Goal: Task Accomplishment & Management: Use online tool/utility

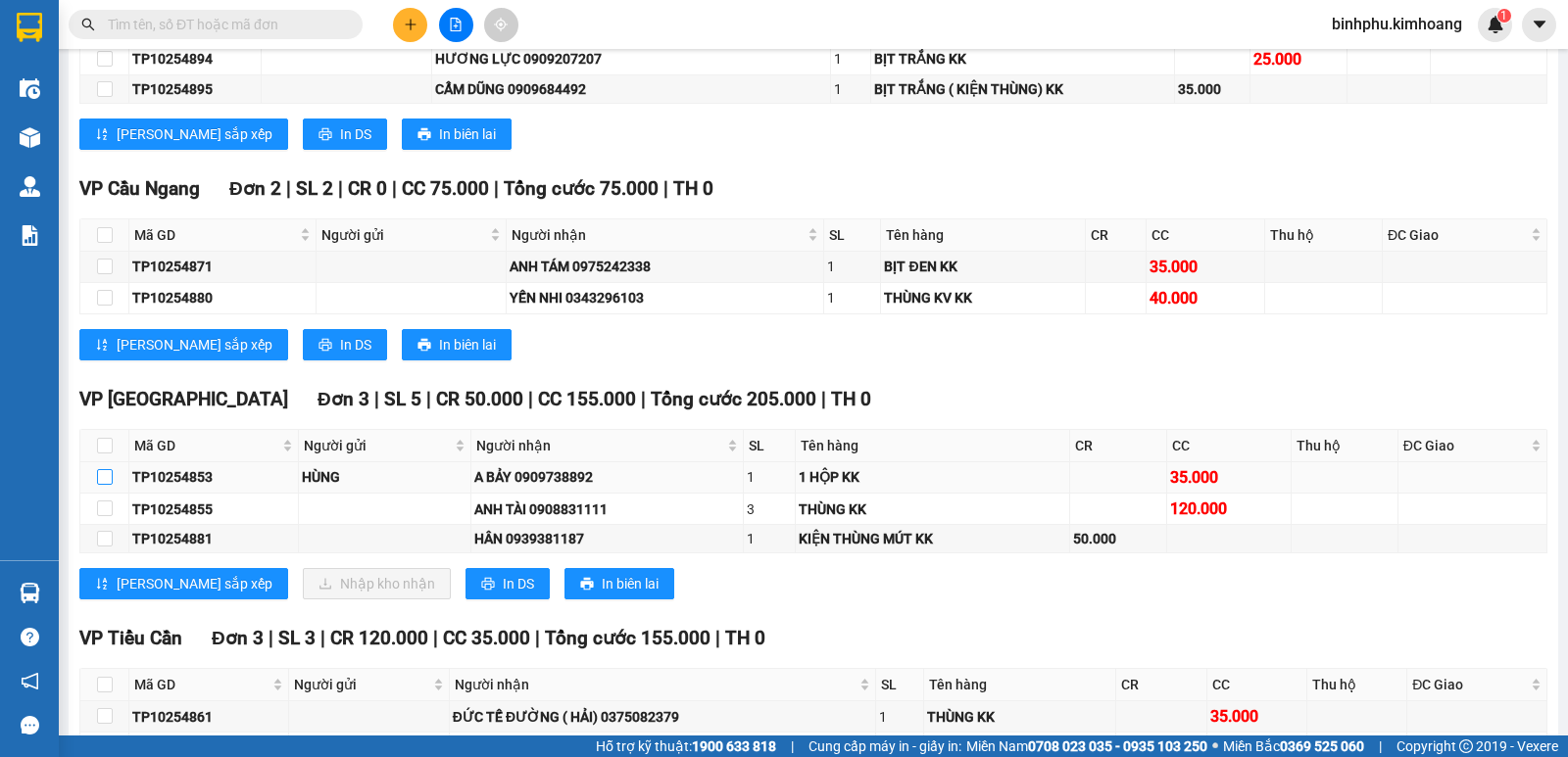
scroll to position [1509, 0]
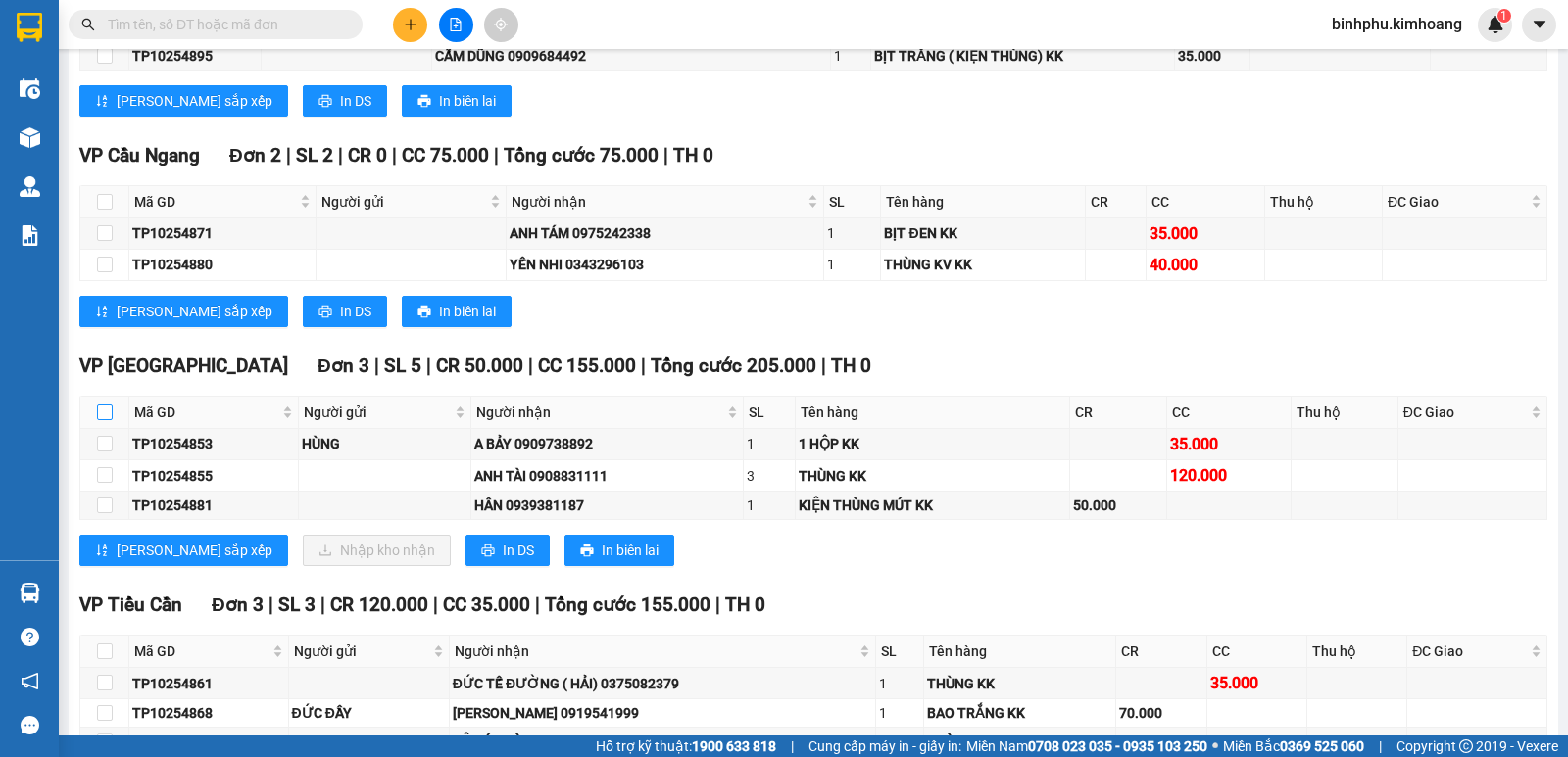
click at [109, 420] on input "checkbox" at bounding box center [105, 412] width 16 height 16
checkbox input "true"
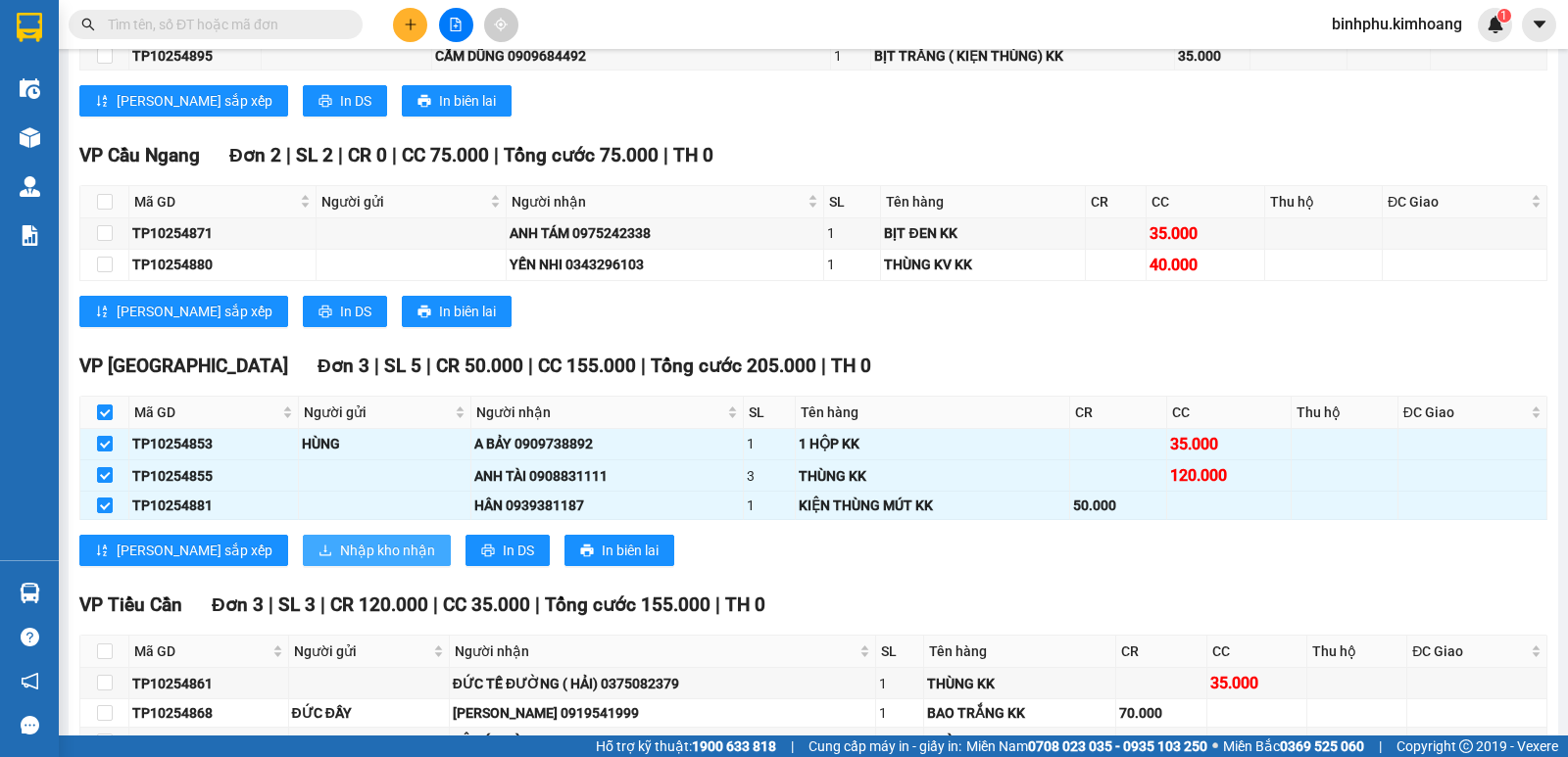
click at [340, 562] on span "Nhập kho nhận" at bounding box center [388, 551] width 95 height 22
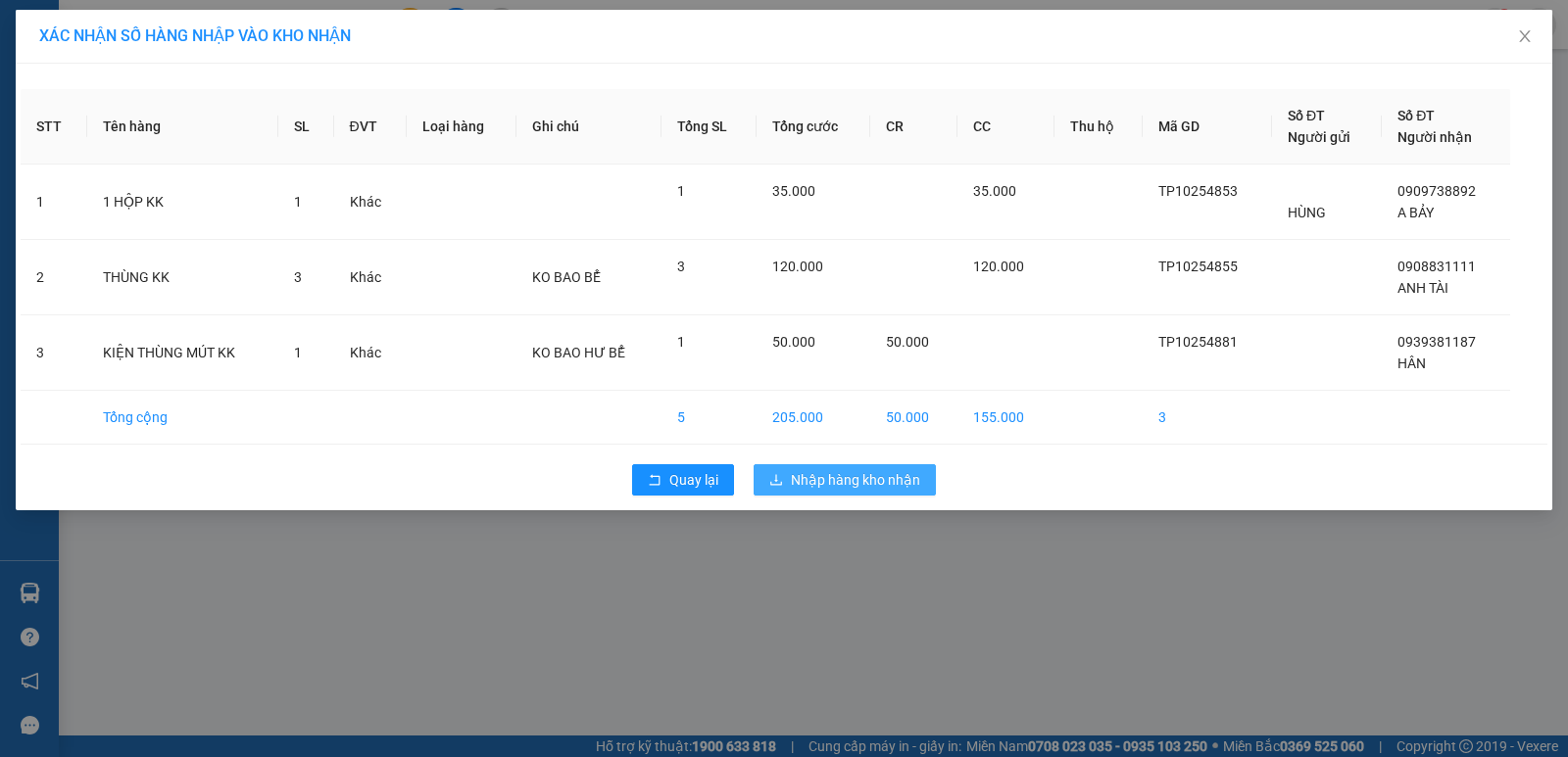
click at [881, 475] on span "Nhập hàng kho nhận" at bounding box center [855, 481] width 130 height 22
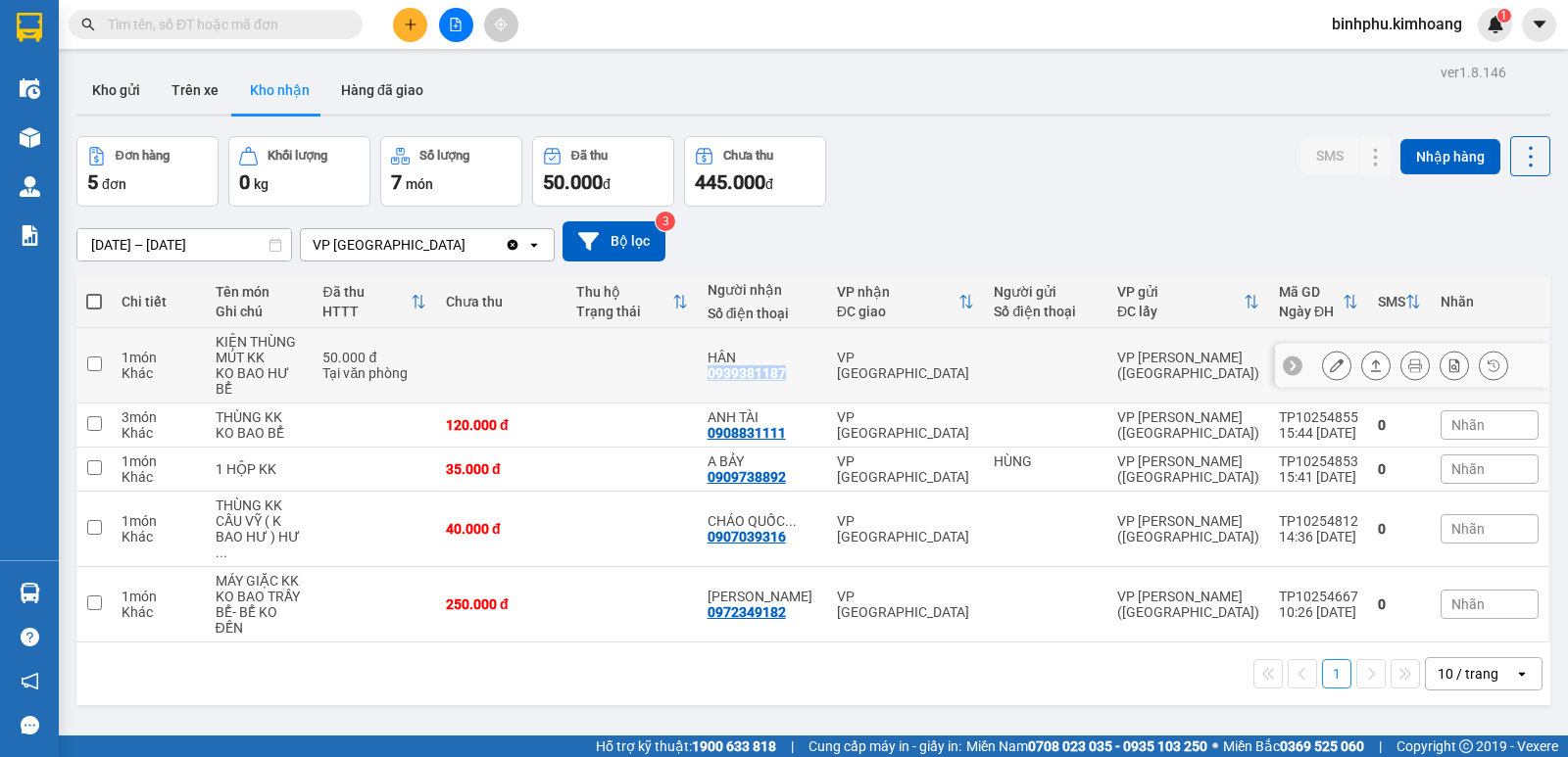
drag, startPoint x: 727, startPoint y: 362, endPoint x: 827, endPoint y: 369, distance: 100.2
click at [827, 369] on td "HÂN 0939381187" at bounding box center [762, 366] width 130 height 75
checkbox input "true"
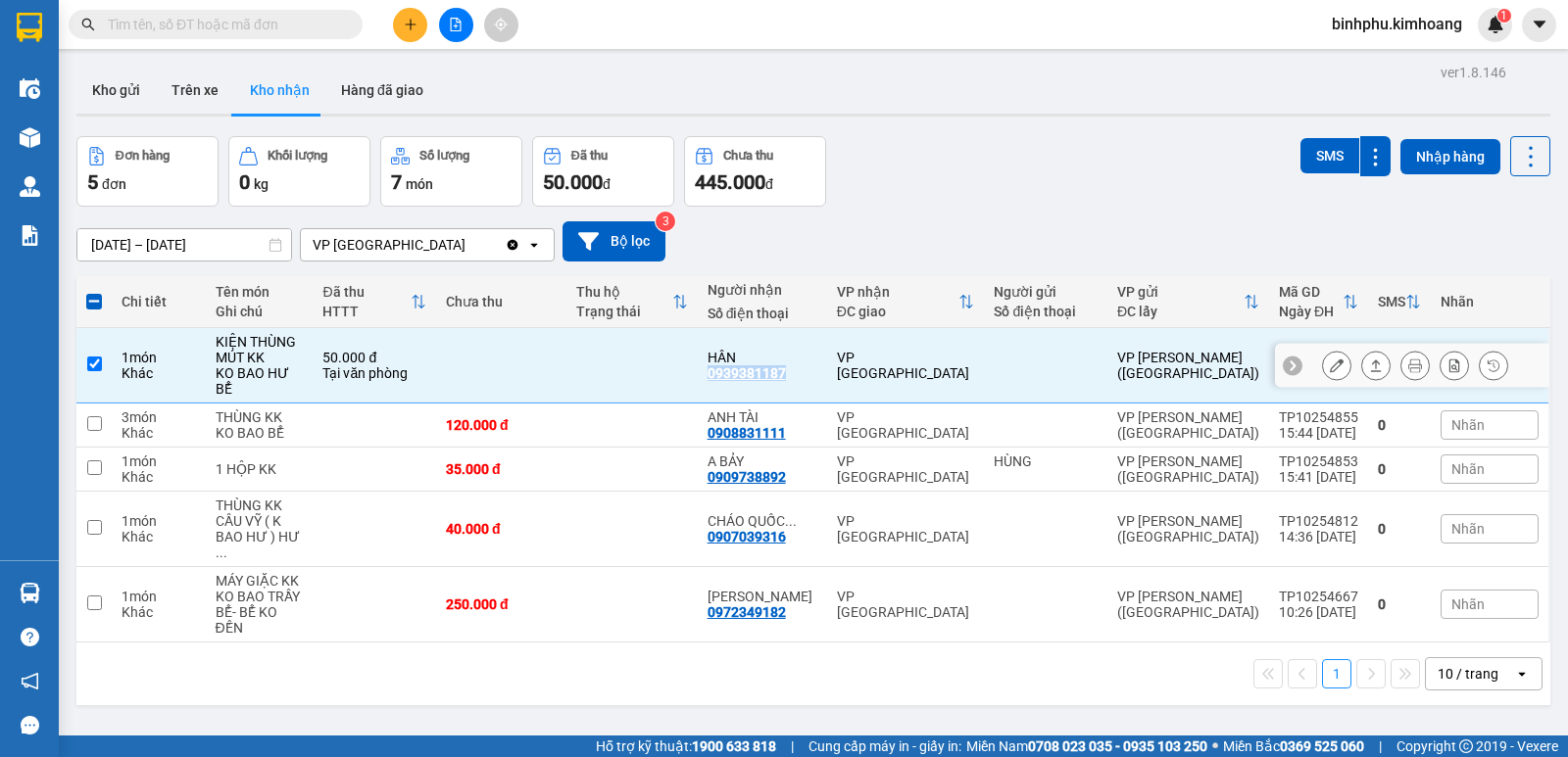
copy div "0939381187"
click at [179, 29] on input "text" at bounding box center [223, 25] width 231 height 22
paste input "0939381187"
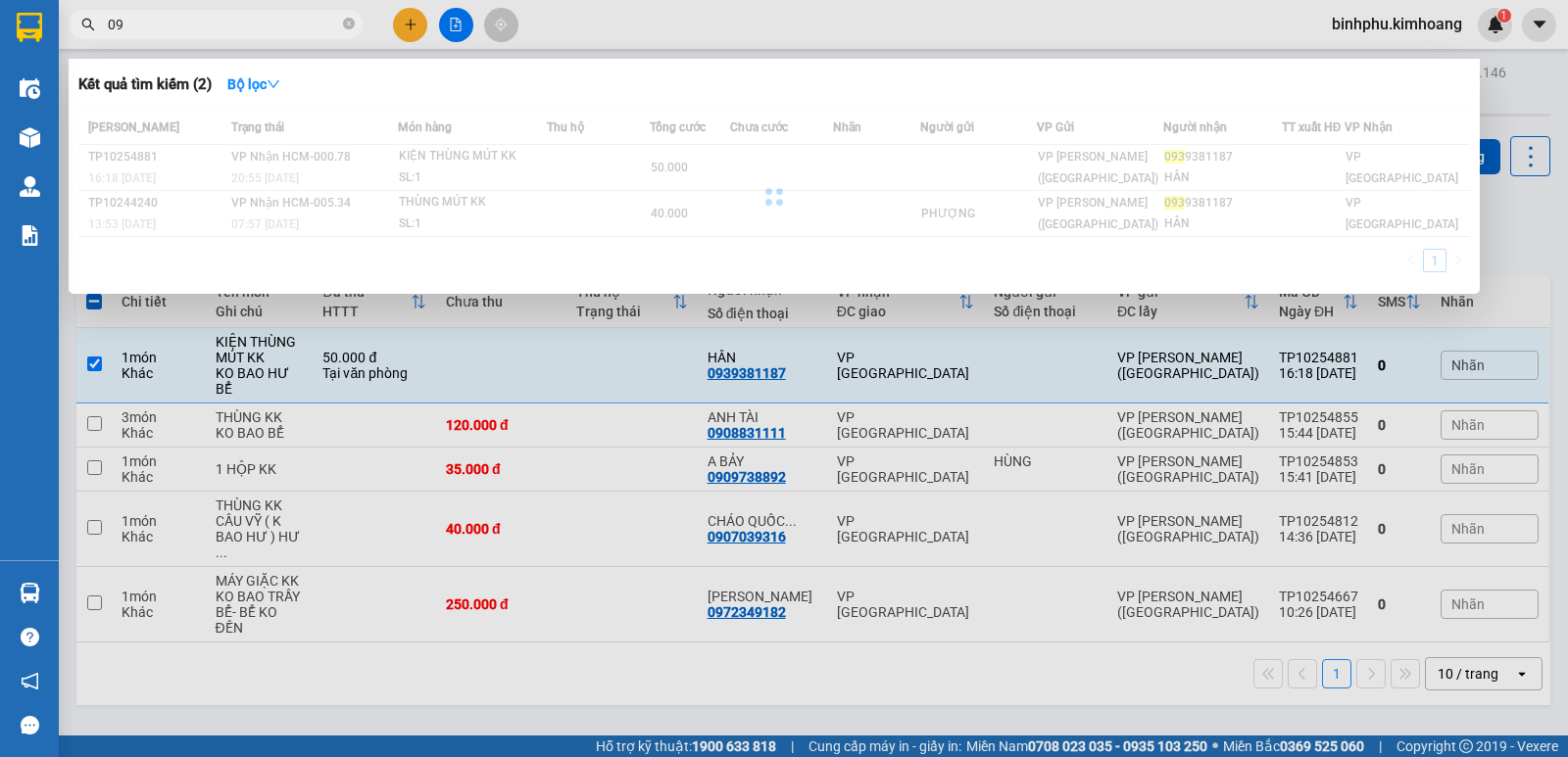
type input "0"
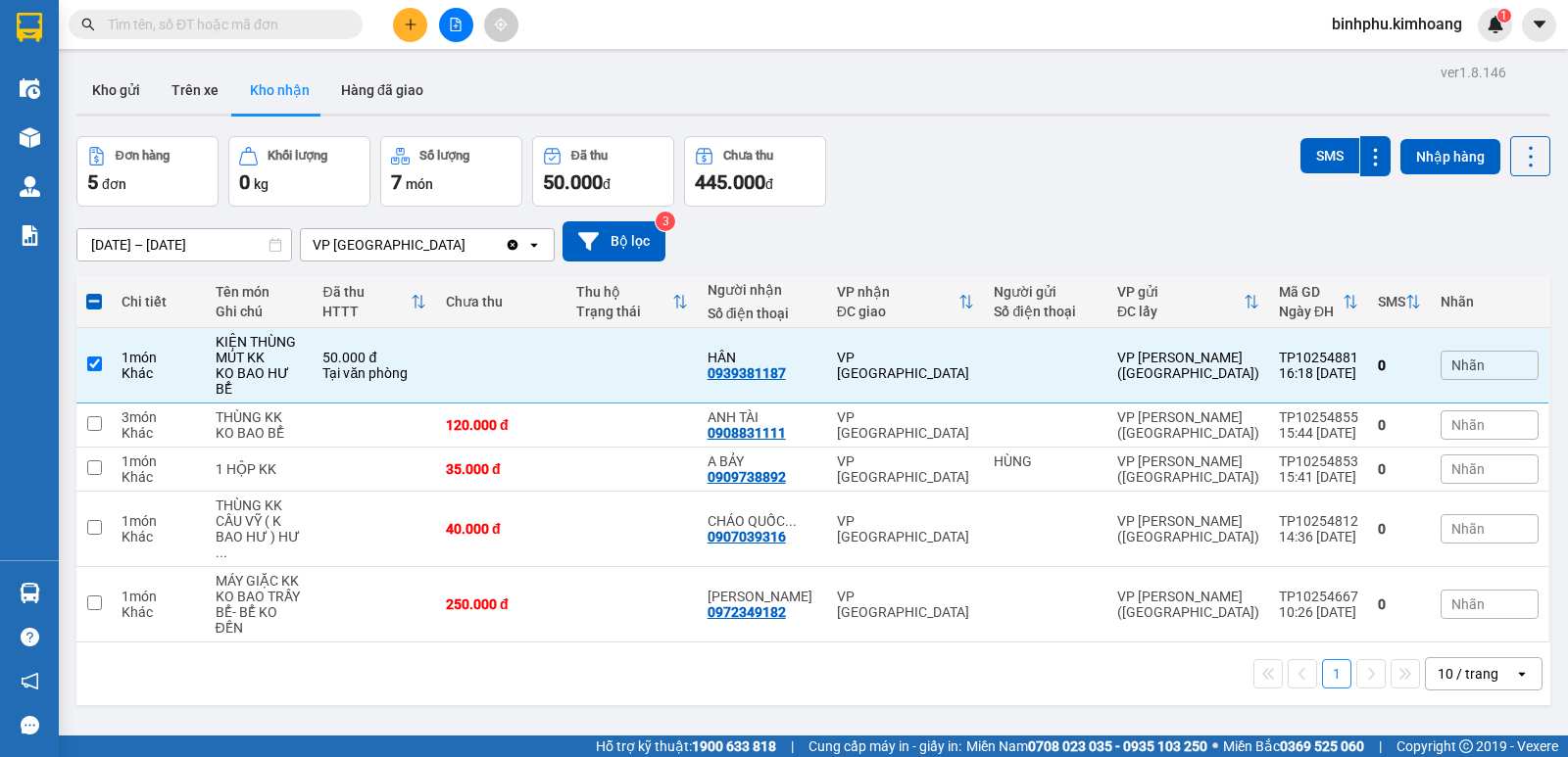
paste input "0939381187"
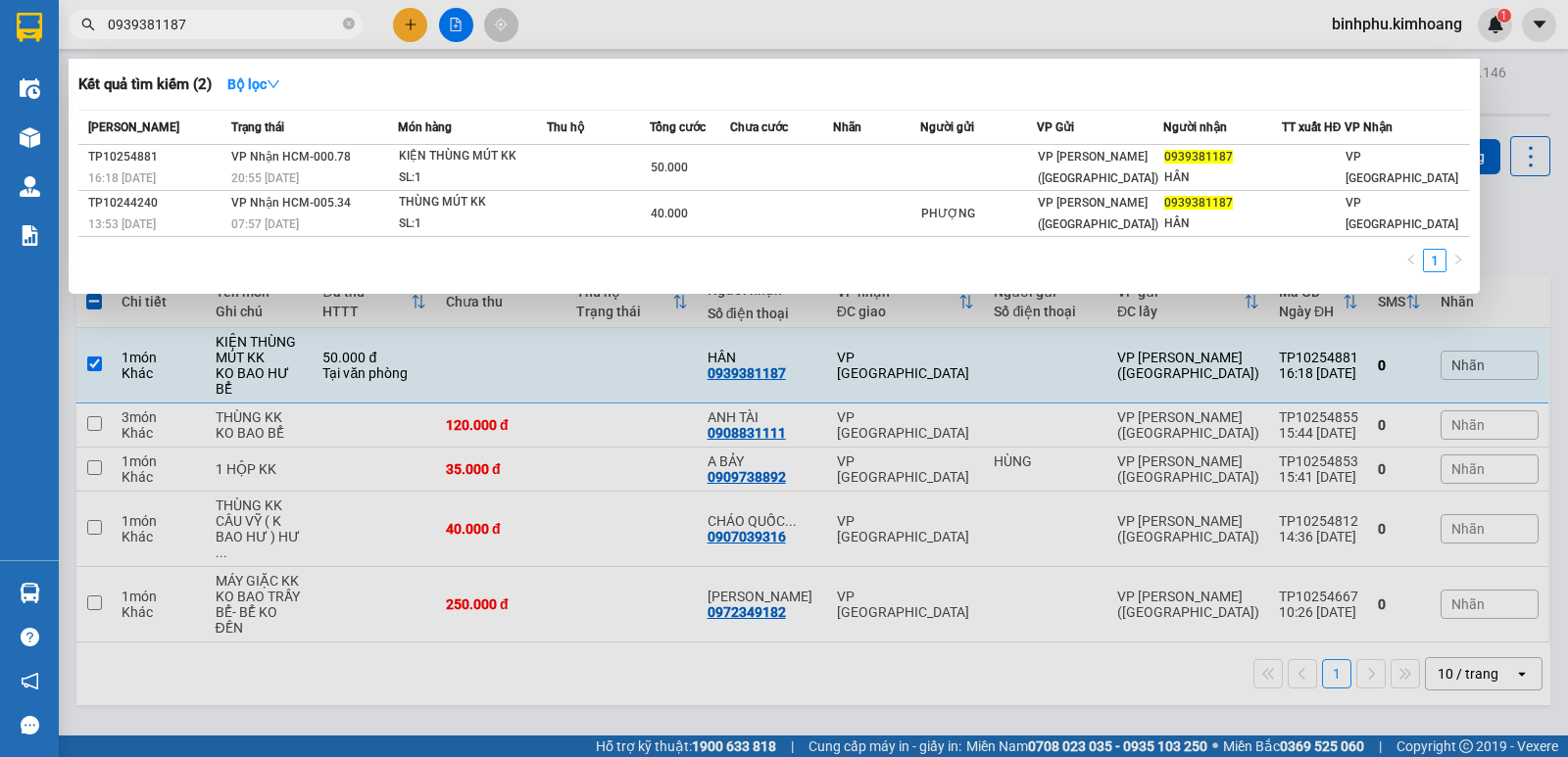
type input "0939381187"
click at [507, 664] on div at bounding box center [784, 378] width 1568 height 757
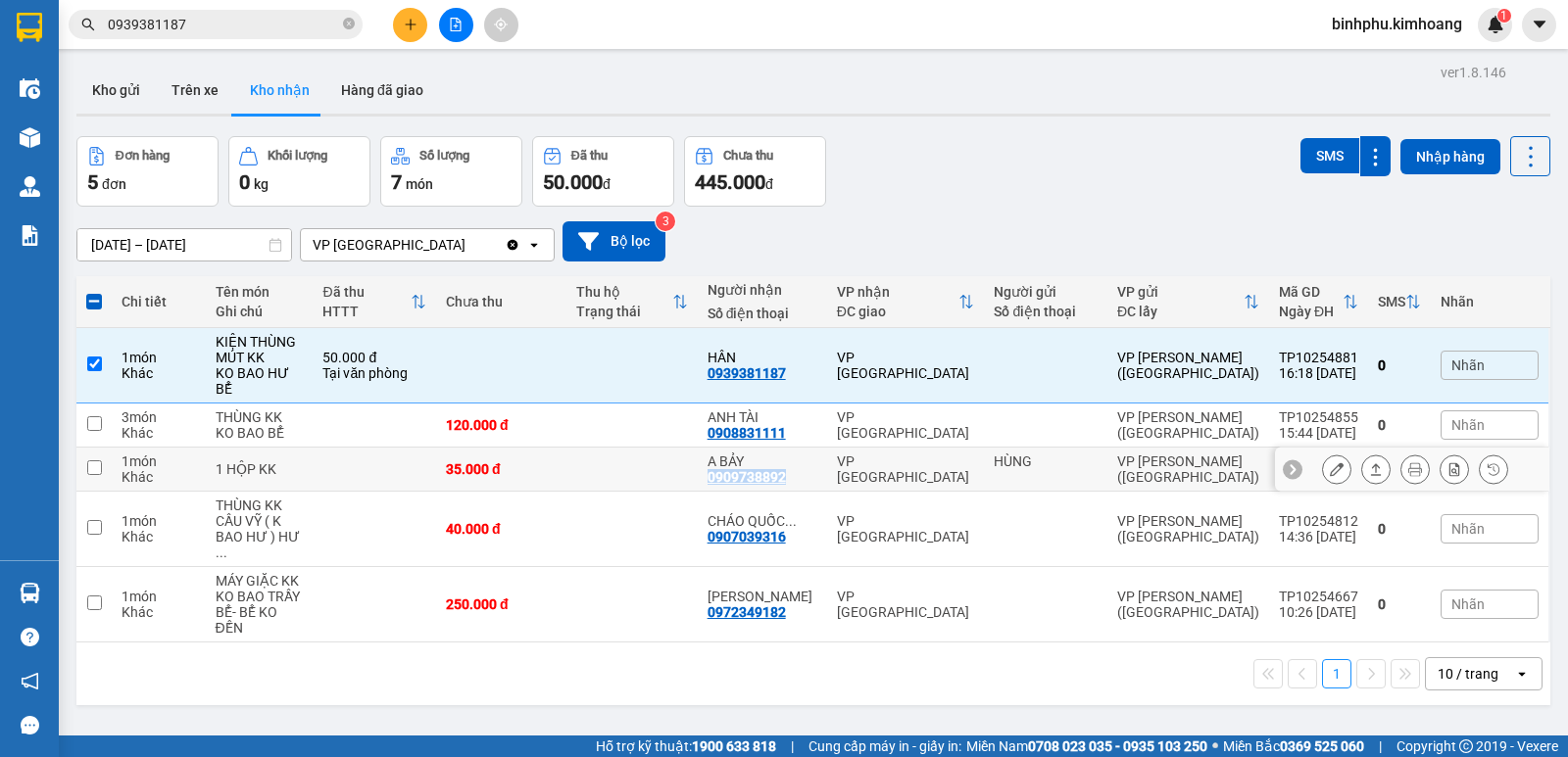
drag, startPoint x: 721, startPoint y: 457, endPoint x: 817, endPoint y: 461, distance: 96.1
click at [817, 461] on td "A BẢY 0909738892" at bounding box center [762, 470] width 130 height 44
checkbox input "true"
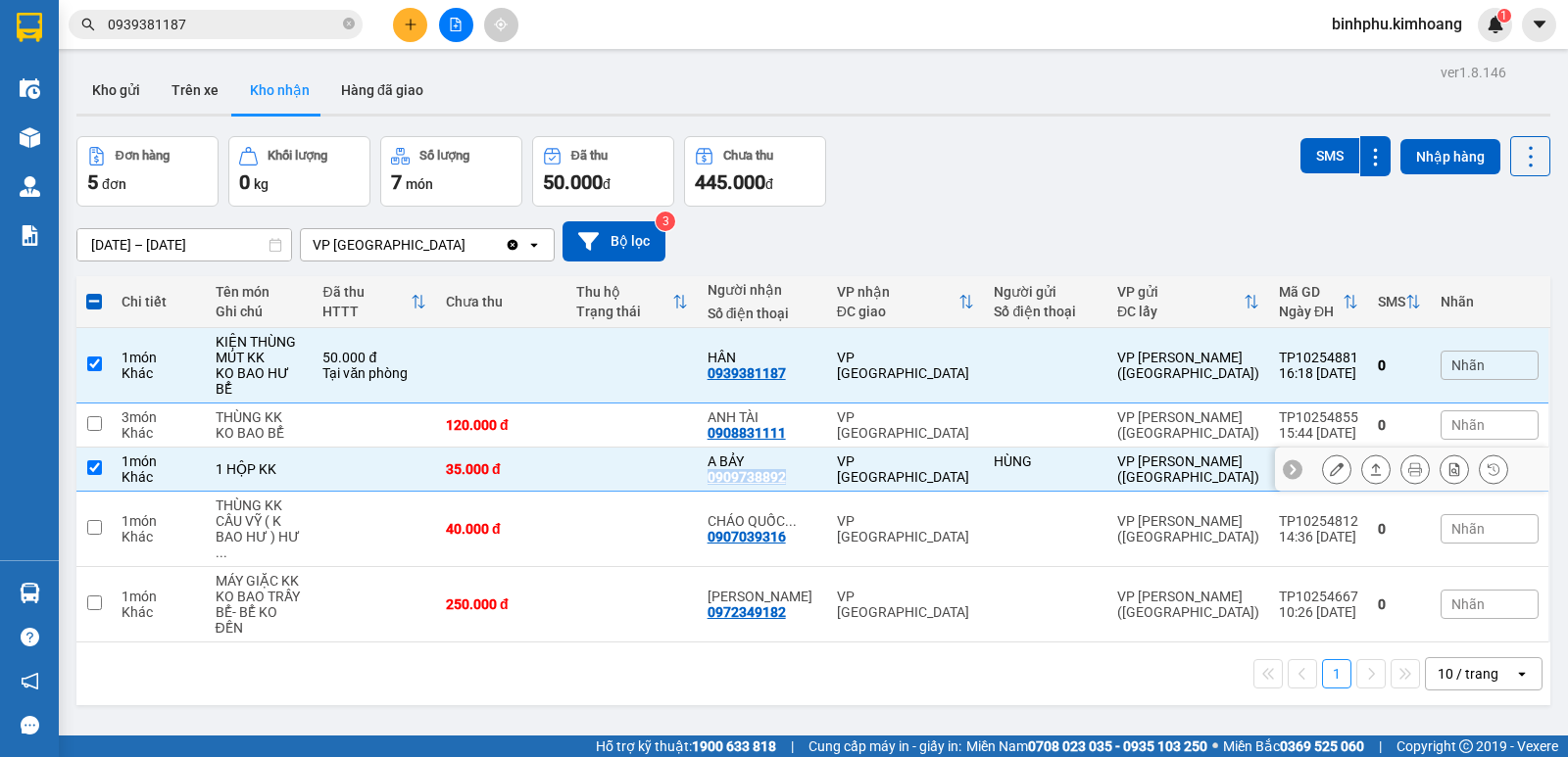
copy div "0909738892"
click at [291, 35] on input "0939381187" at bounding box center [223, 25] width 231 height 22
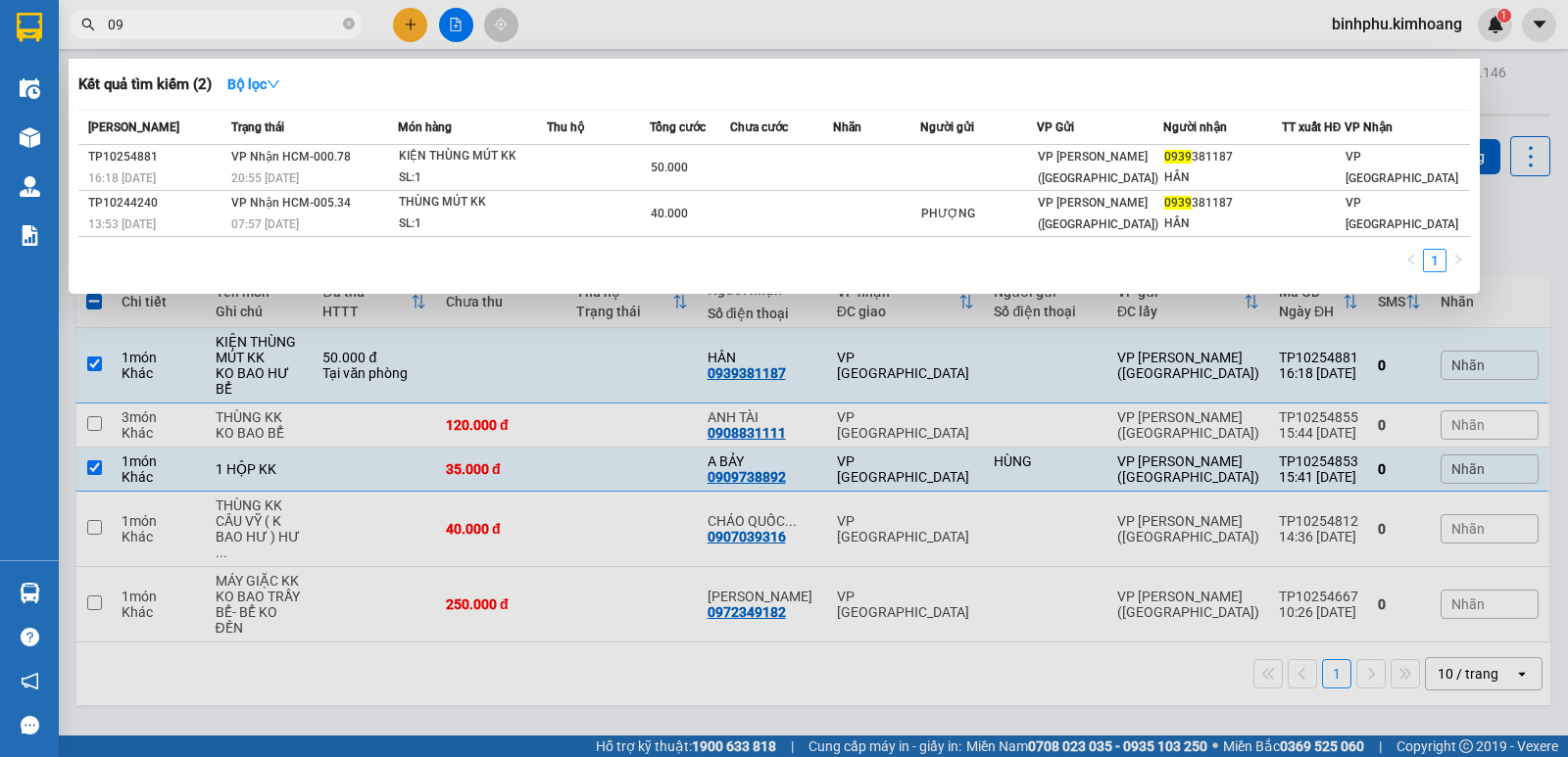
type input "0"
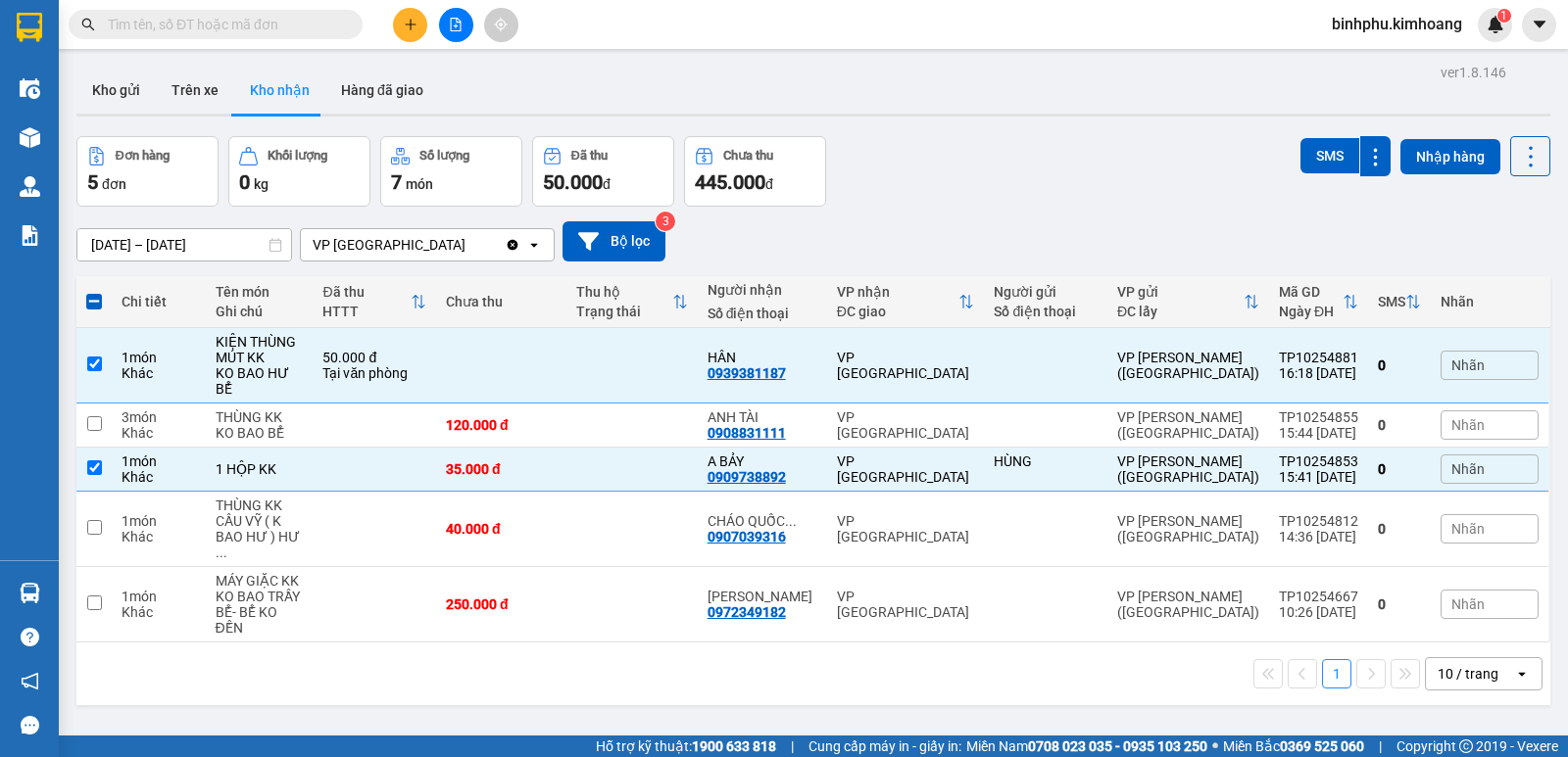
paste input "0909738892"
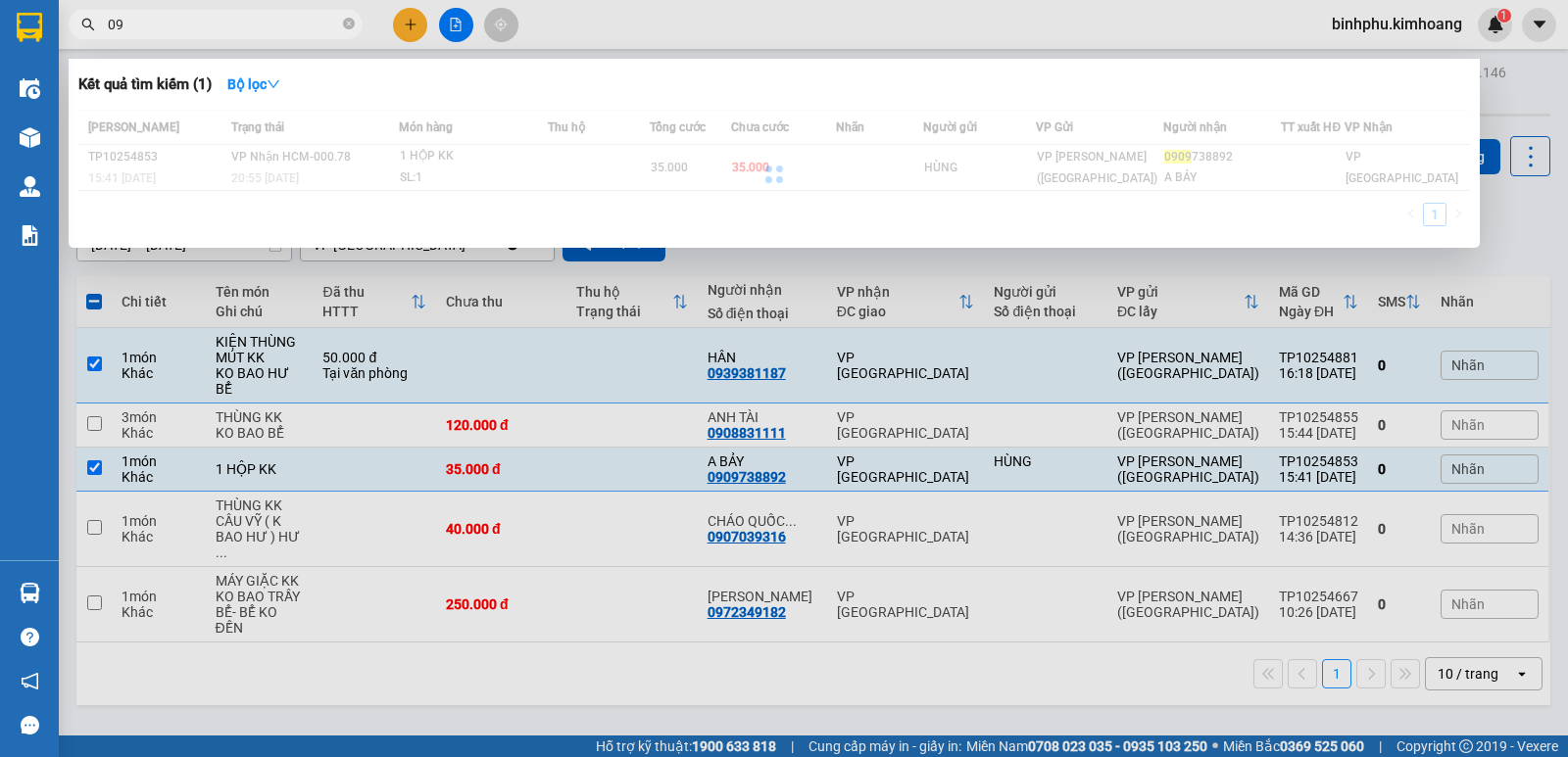
type input "0"
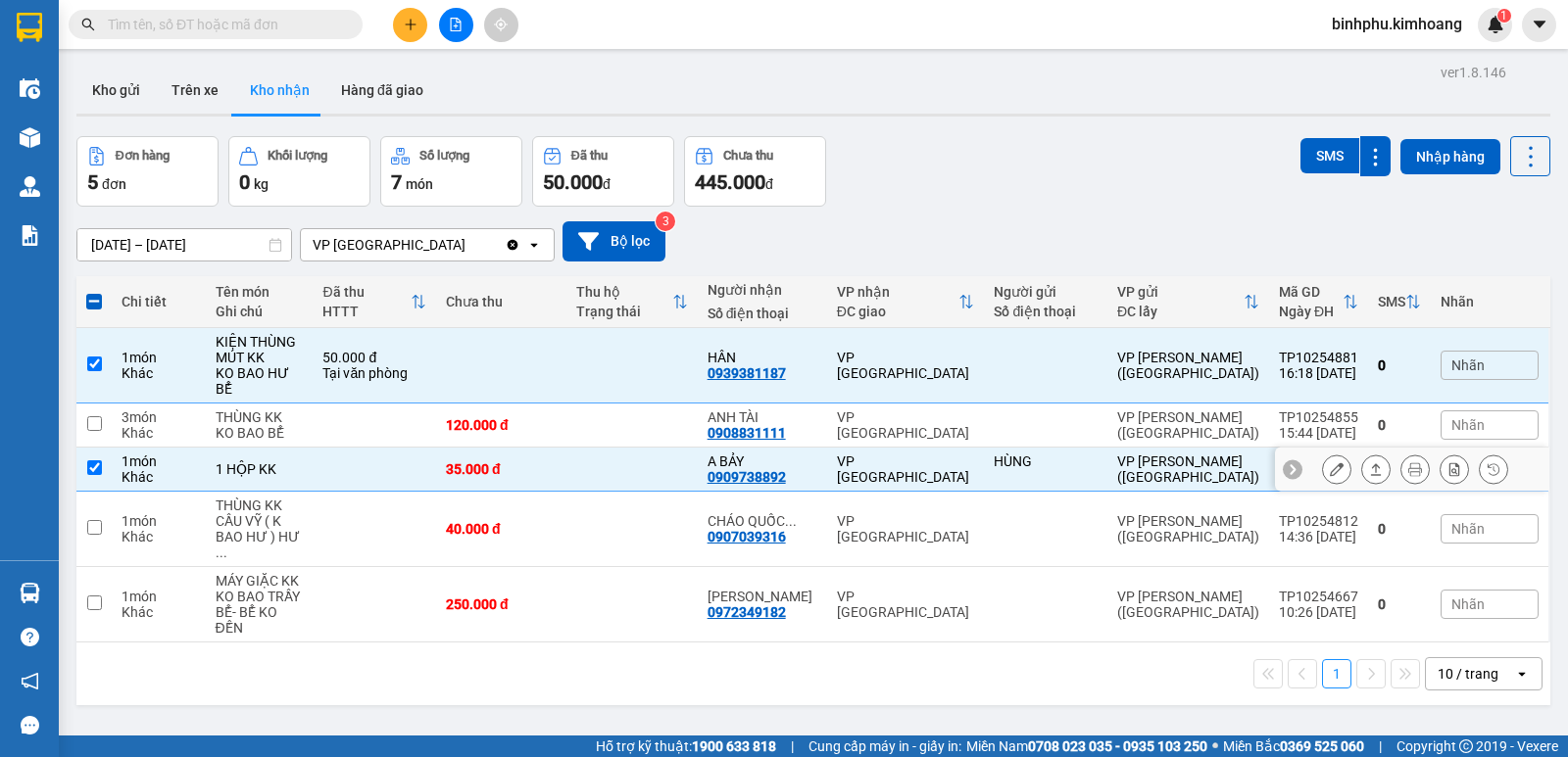
click at [433, 448] on td at bounding box center [374, 470] width 124 height 44
checkbox input "false"
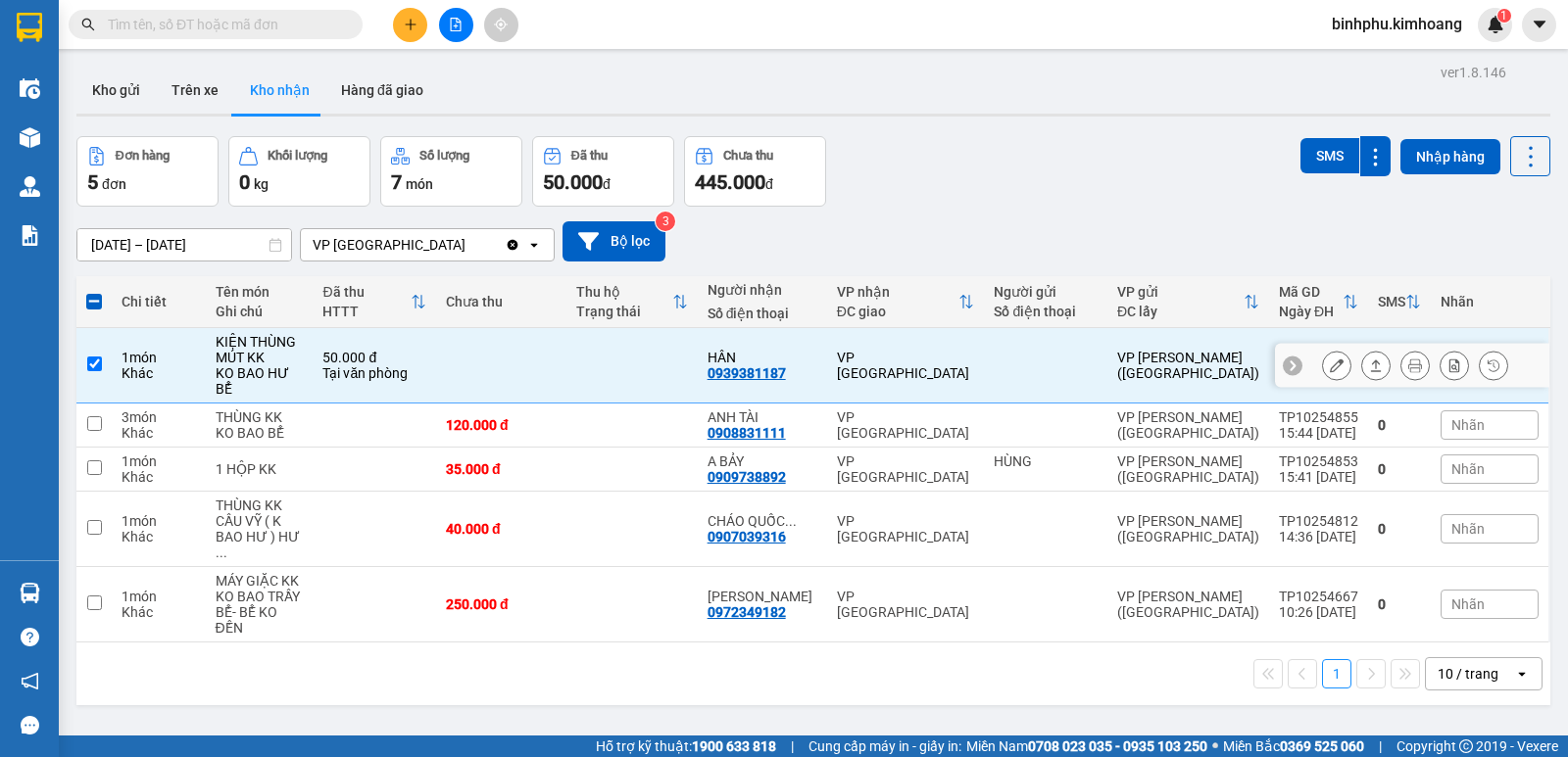
click at [479, 357] on td at bounding box center [502, 366] width 131 height 75
checkbox input "false"
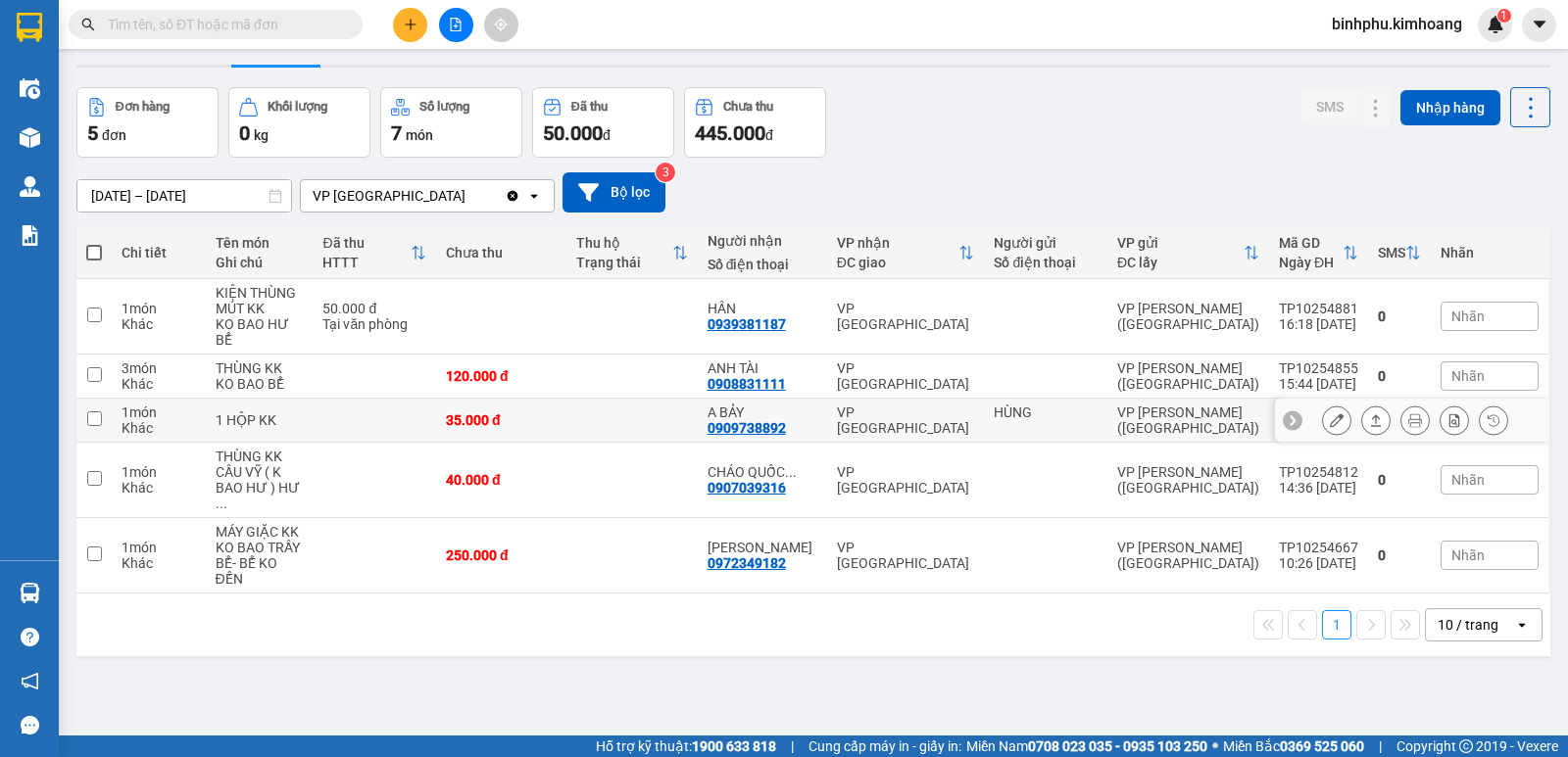
scroll to position [90, 0]
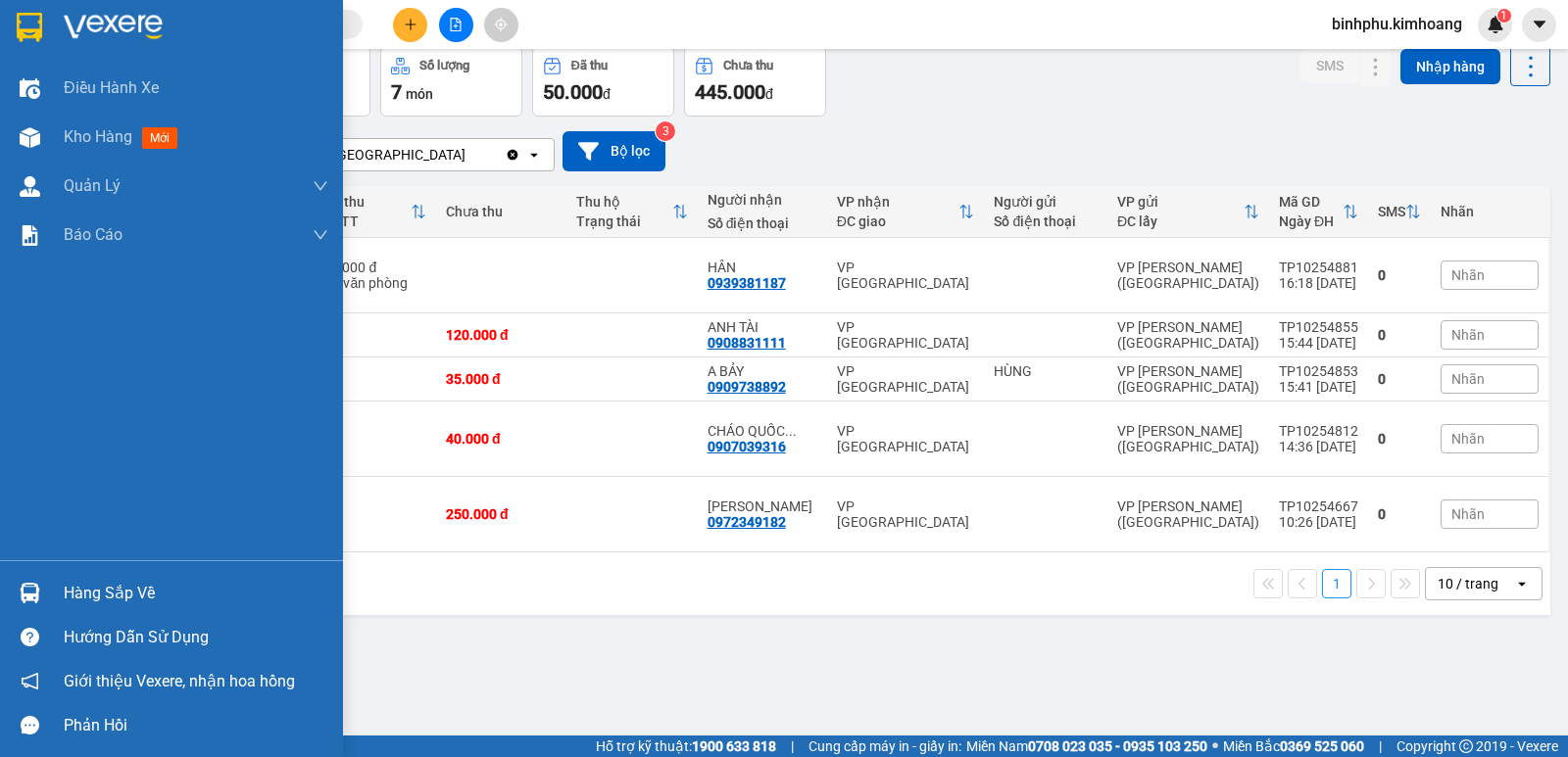
click at [20, 597] on img at bounding box center [30, 593] width 21 height 21
click at [24, 513] on div "Điều hành xe Kho hàng mới Quản [PERSON_NAME] lý chuyến Quản lý khách hàng mới B…" at bounding box center [171, 378] width 343 height 757
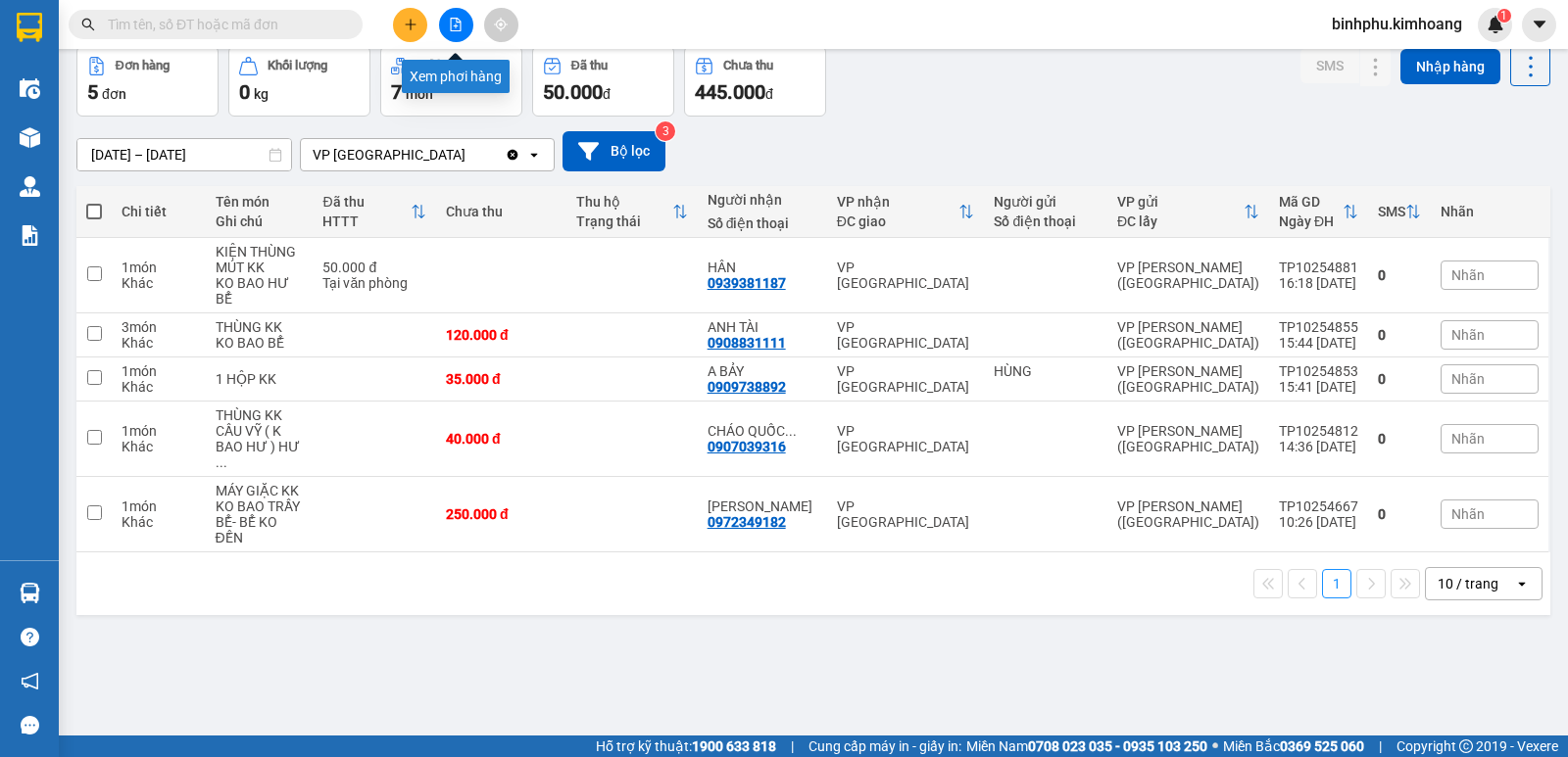
click at [453, 22] on icon "file-add" at bounding box center [456, 25] width 14 height 14
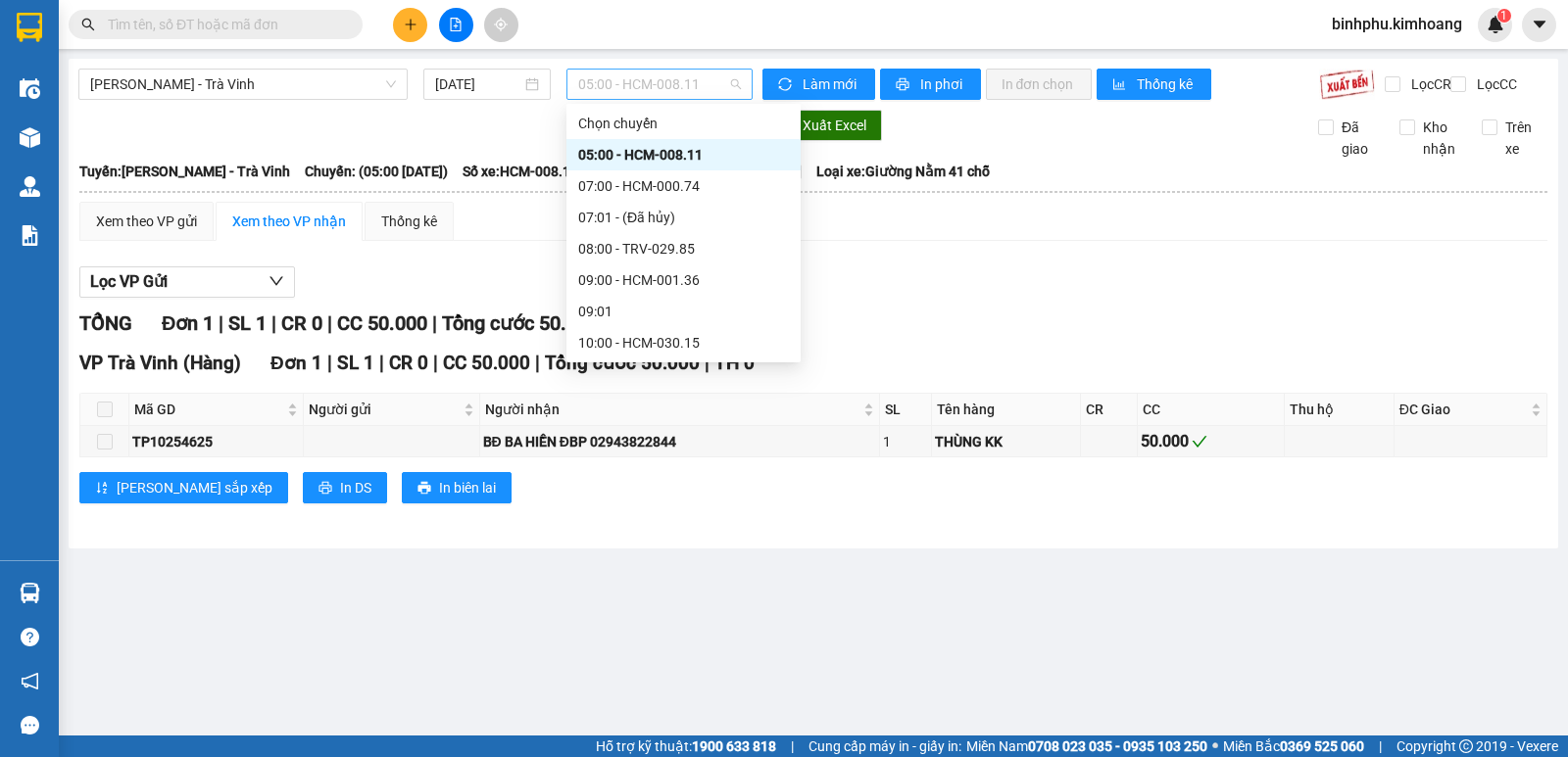
click at [708, 91] on span "05:00 - HCM-008.11" at bounding box center [658, 84] width 162 height 30
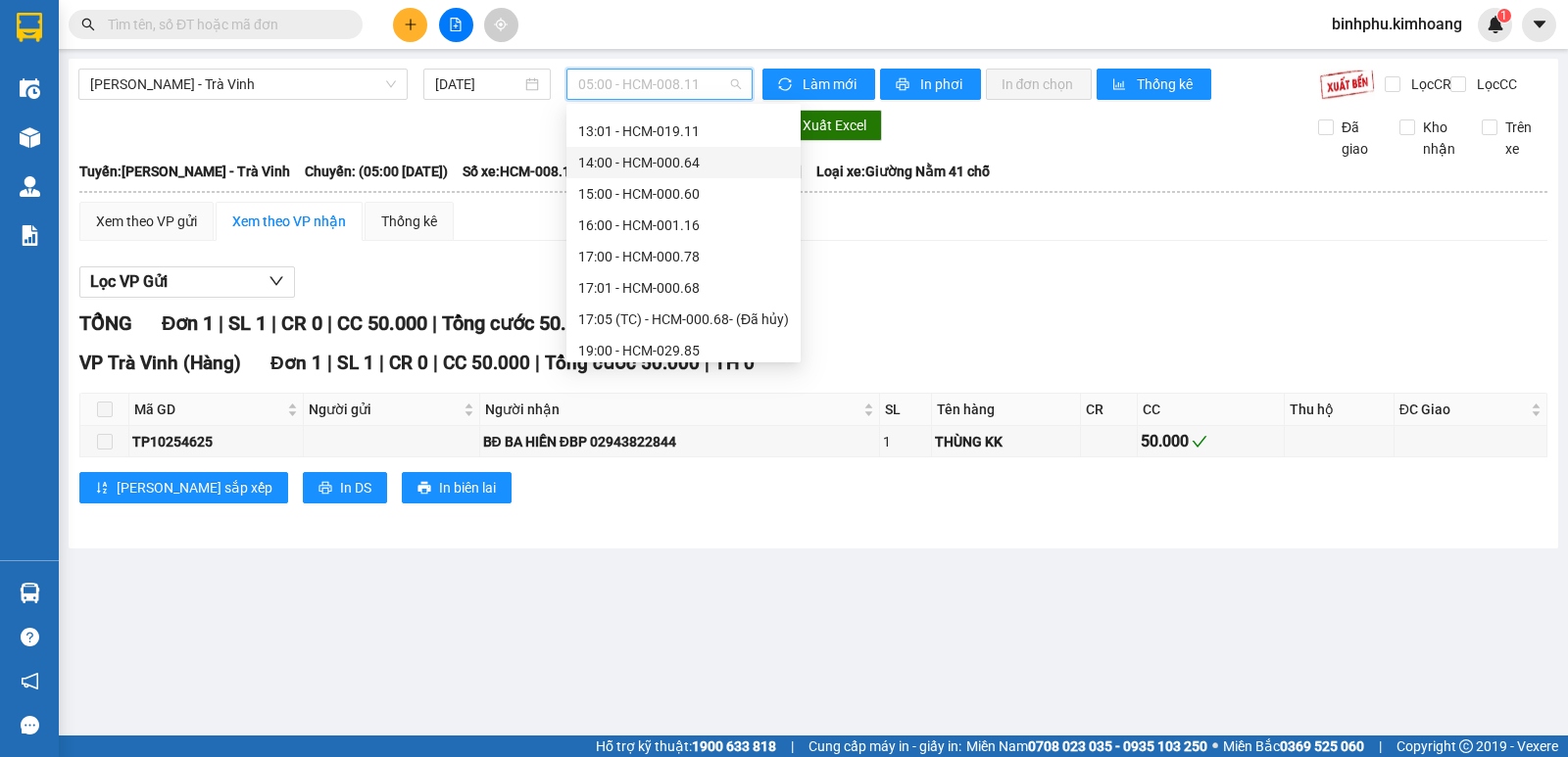
scroll to position [489, 0]
click at [655, 282] on div "19:00 - HCM-029.85" at bounding box center [683, 292] width 211 height 22
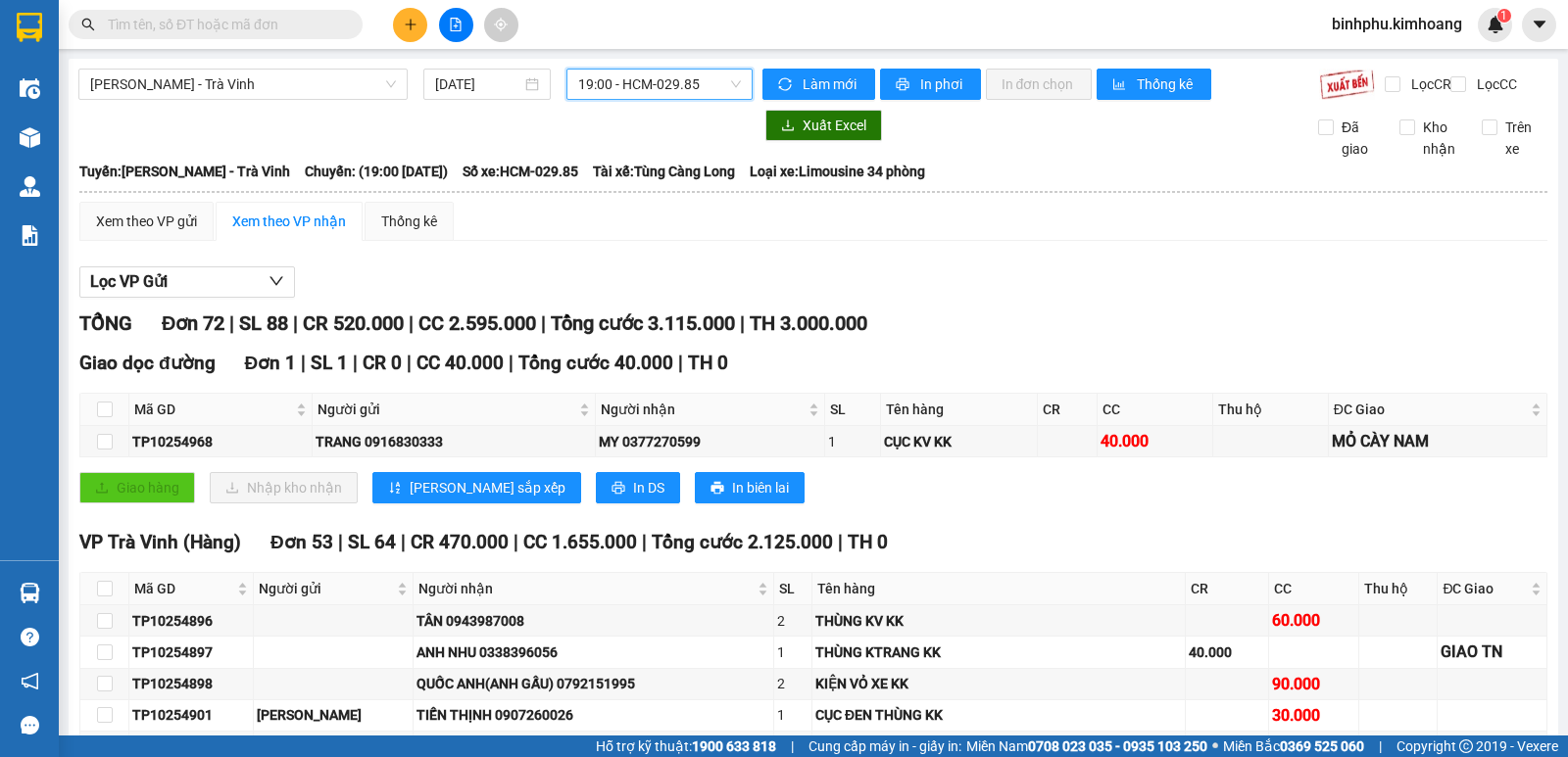
click at [699, 84] on span "19:00 - HCM-029.85" at bounding box center [658, 84] width 162 height 30
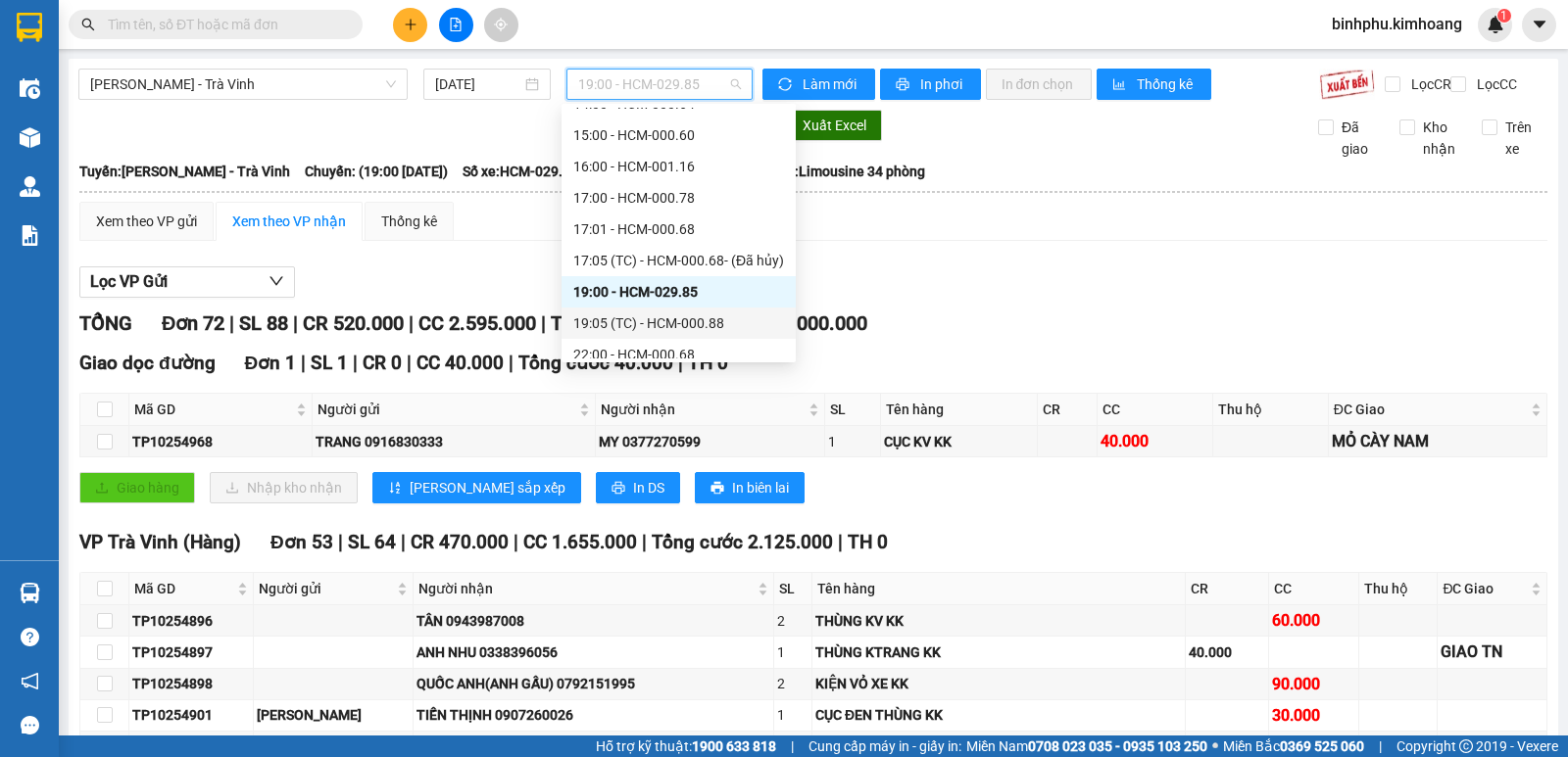
scroll to position [533, 0]
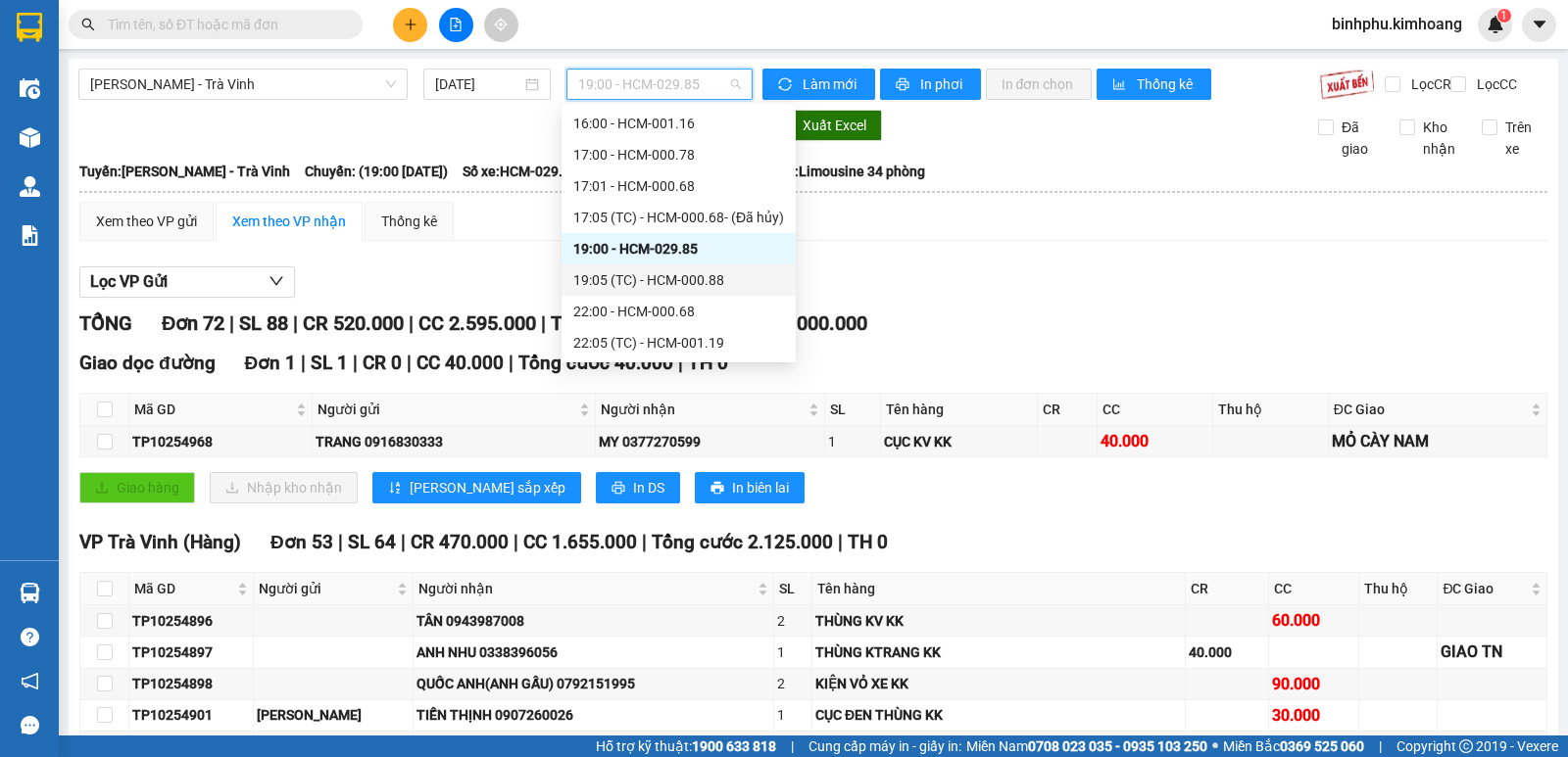
click at [699, 282] on div "19:05 (TC) - HCM-000.88" at bounding box center [678, 280] width 211 height 22
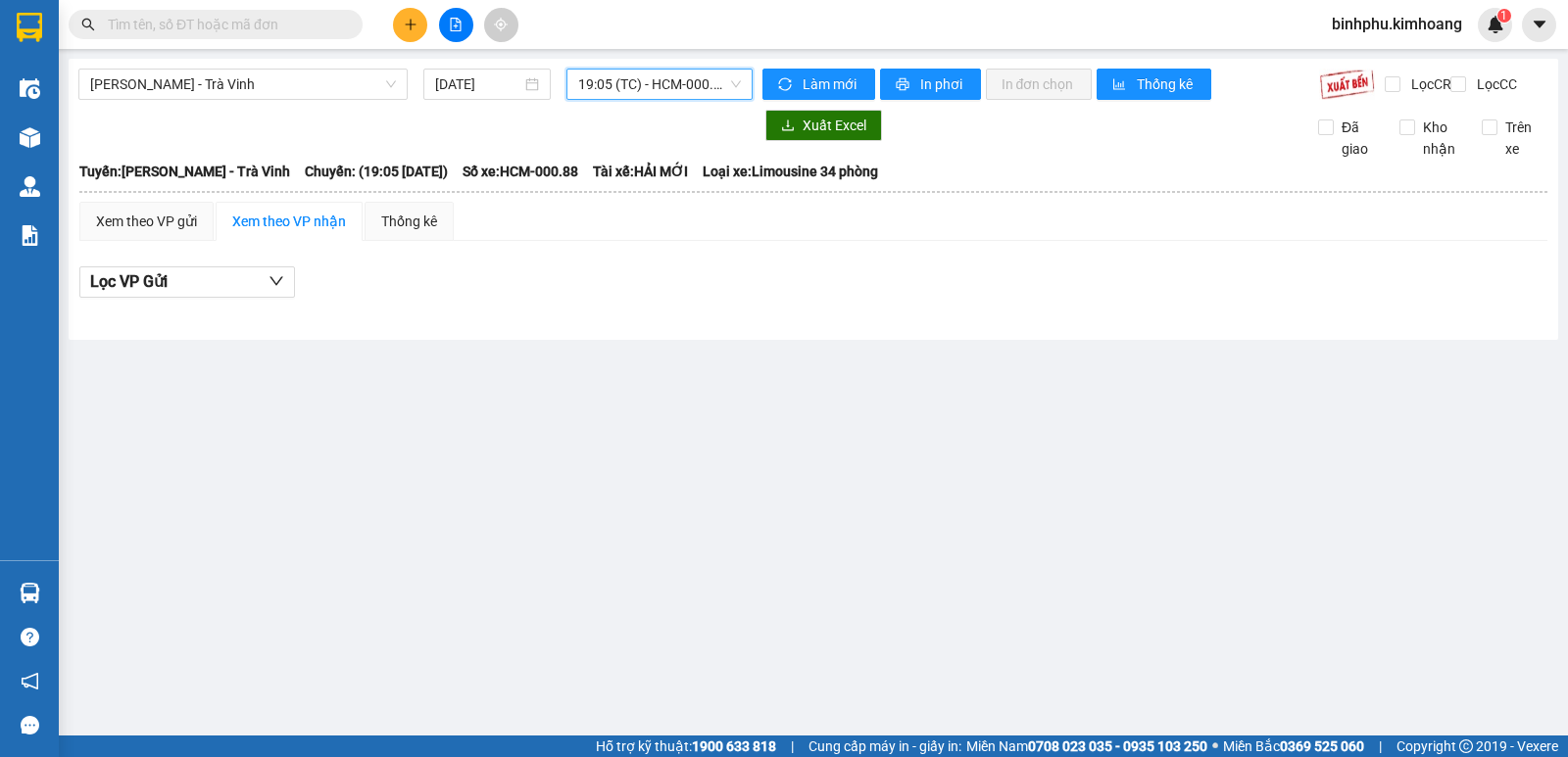
click at [706, 76] on span "19:05 (TC) - HCM-000.88" at bounding box center [658, 84] width 162 height 30
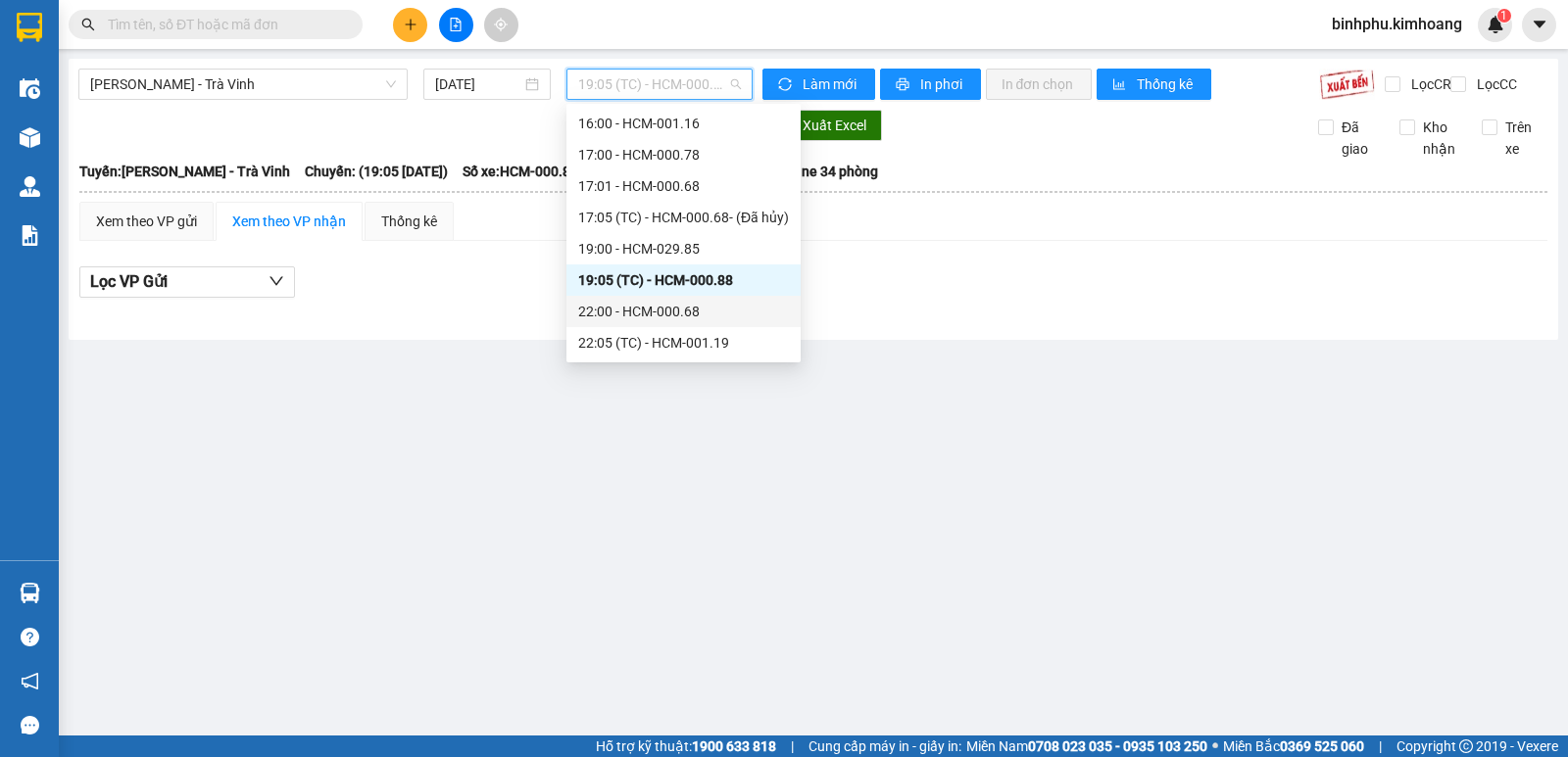
click at [683, 305] on div "22:00 - HCM-000.68" at bounding box center [683, 312] width 211 height 22
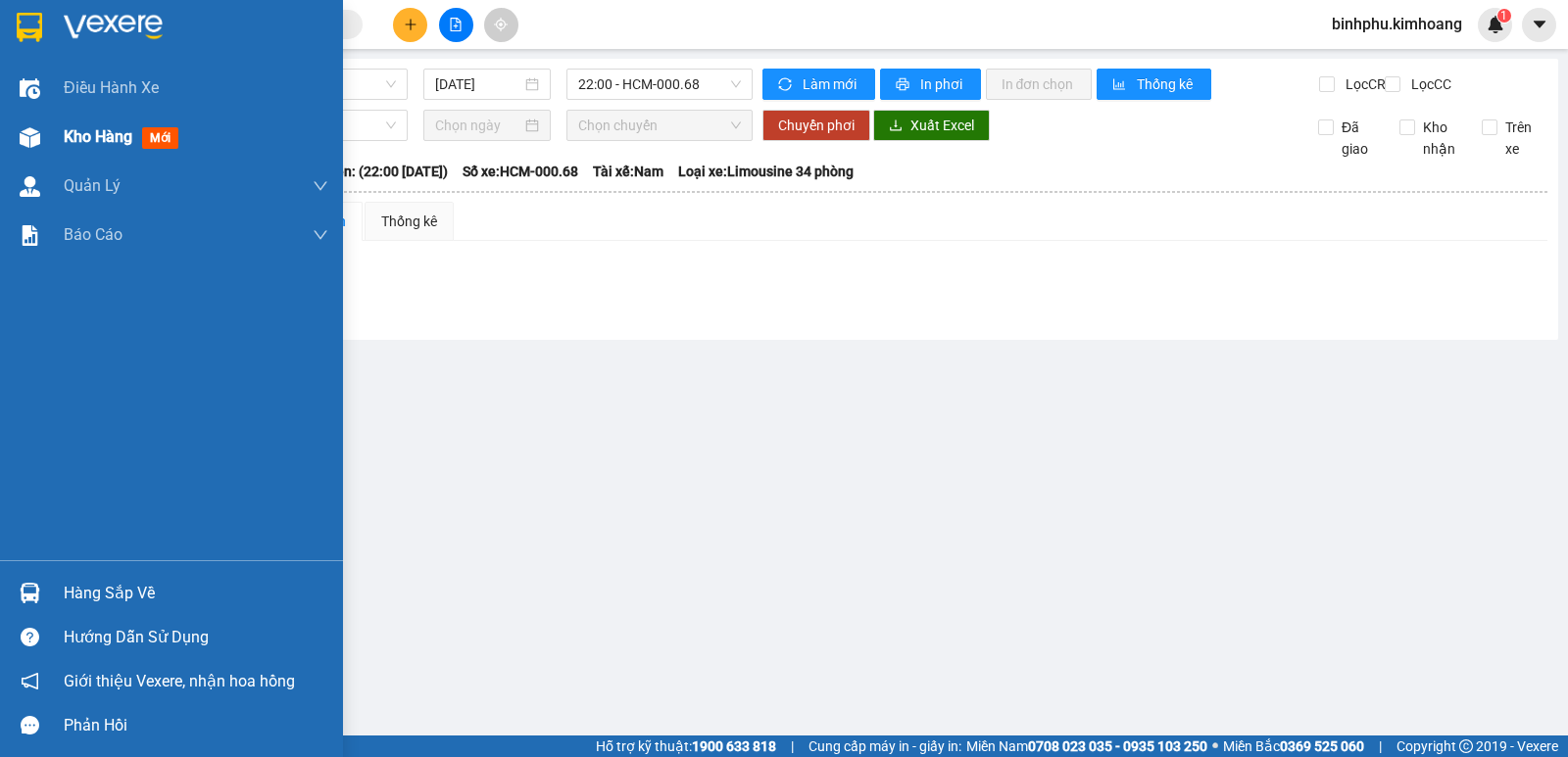
click at [47, 131] on div "Kho hàng mới" at bounding box center [171, 137] width 343 height 49
